Goal: Task Accomplishment & Management: Use online tool/utility

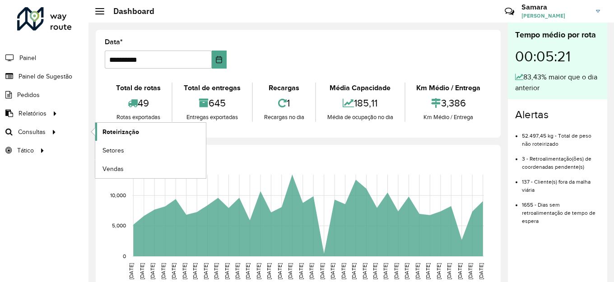
click at [125, 129] on span "Roteirização" at bounding box center [120, 131] width 37 height 9
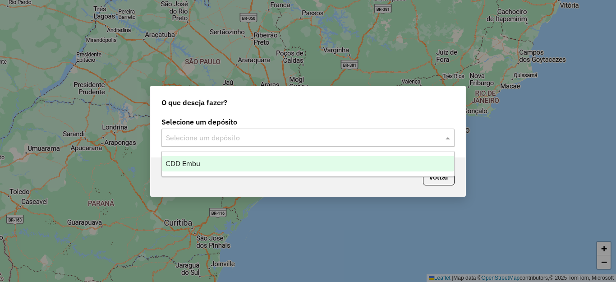
click at [196, 137] on input "text" at bounding box center [299, 138] width 266 height 11
click at [188, 159] on div "CDD Embu" at bounding box center [308, 163] width 292 height 15
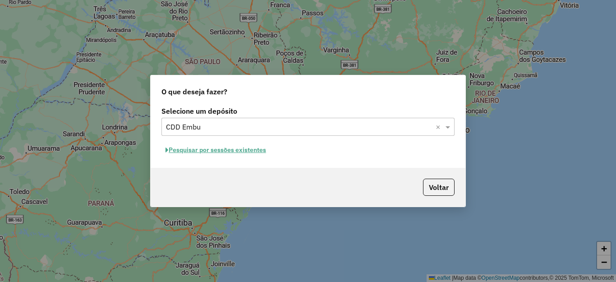
click at [196, 148] on button "Pesquisar por sessões existentes" at bounding box center [216, 150] width 109 height 14
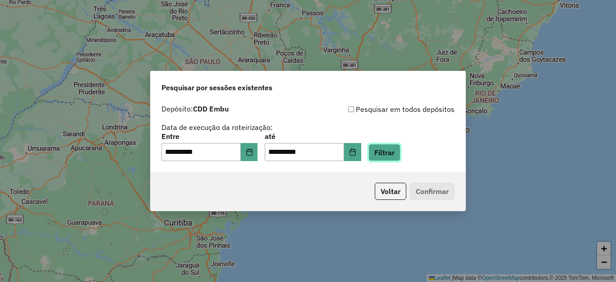
click at [401, 151] on button "Filtrar" at bounding box center [385, 152] width 32 height 17
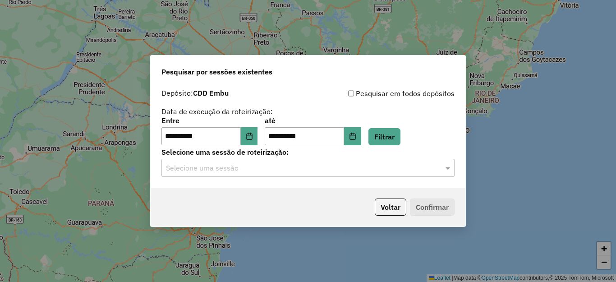
click at [236, 170] on input "text" at bounding box center [299, 168] width 266 height 11
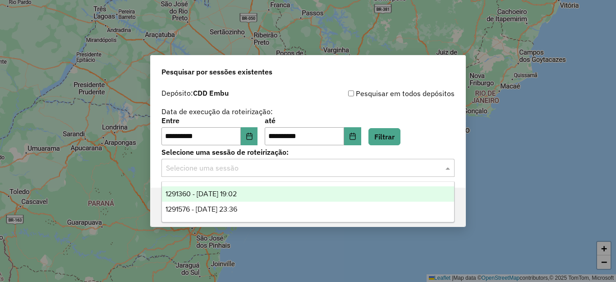
click at [227, 191] on span "1291360 - 09/10/2025 19:02" at bounding box center [201, 194] width 71 height 8
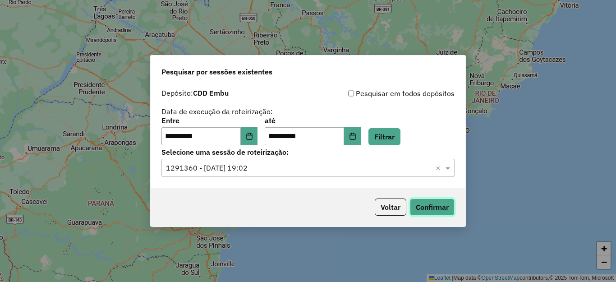
click at [444, 205] on button "Confirmar" at bounding box center [432, 207] width 45 height 17
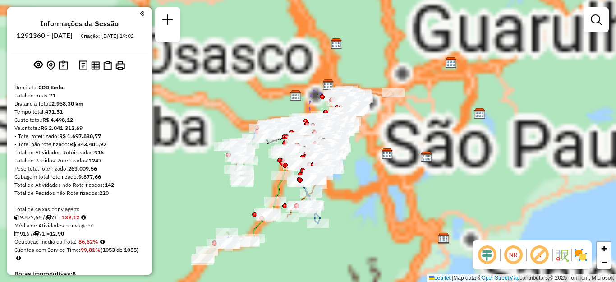
click at [514, 254] on em at bounding box center [514, 255] width 22 height 22
click at [0, 0] on div "Aguarde..." at bounding box center [0, 0] width 0 height 0
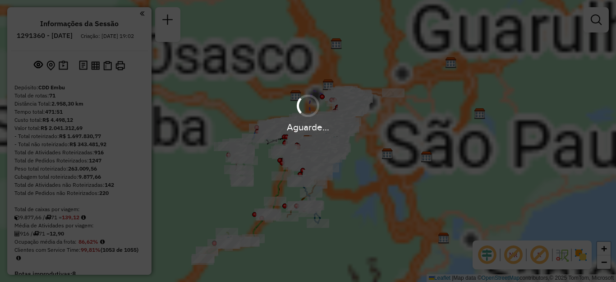
click at [581, 256] on img at bounding box center [581, 255] width 14 height 14
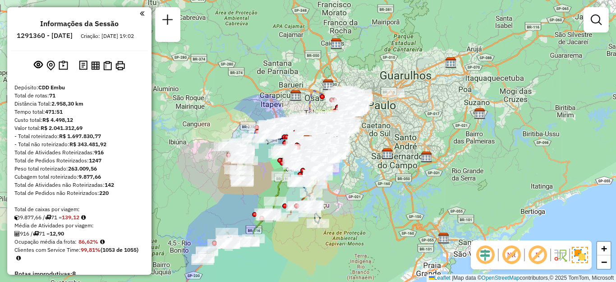
scroll to position [3802, 0]
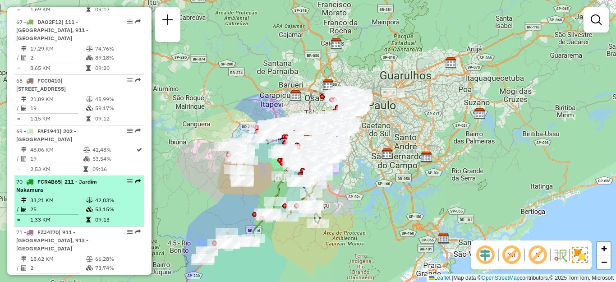
click at [49, 196] on td "33,21 KM" at bounding box center [58, 200] width 56 height 9
select select "**********"
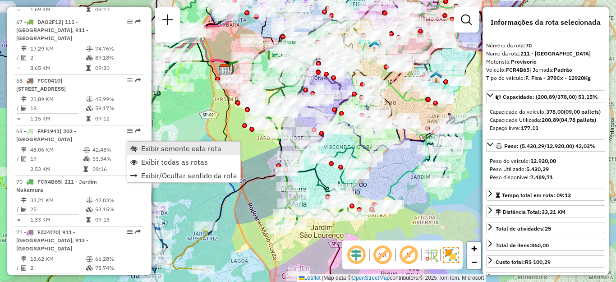
click at [165, 147] on span "Exibir somente esta rota" at bounding box center [181, 148] width 80 height 7
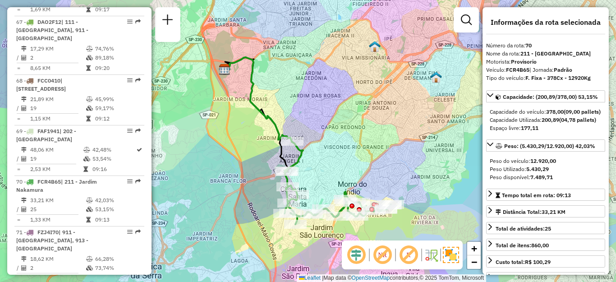
scroll to position [3339, 0]
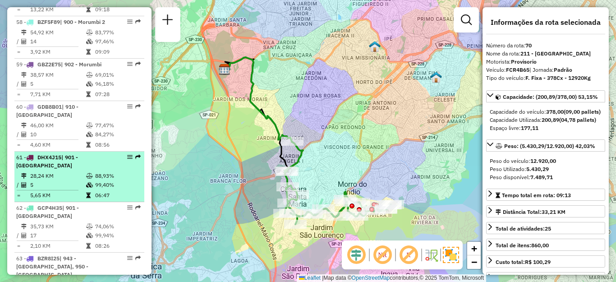
click at [76, 153] on div "61 - DHX4J15 | 901 - [GEOGRAPHIC_DATA]" at bounding box center [64, 161] width 96 height 16
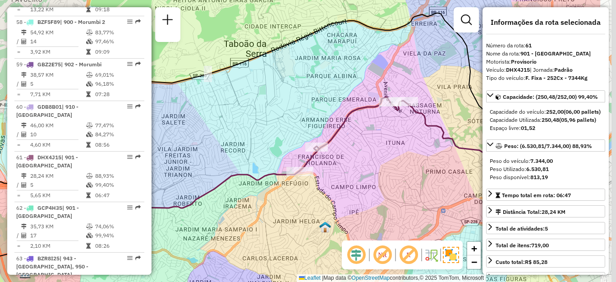
drag, startPoint x: 348, startPoint y: 111, endPoint x: 255, endPoint y: 112, distance: 93.4
click at [259, 114] on div "Janela de atendimento Grade de atendimento Capacidade Transportadoras Veículos …" at bounding box center [308, 141] width 616 height 282
